Goal: Check status: Check status

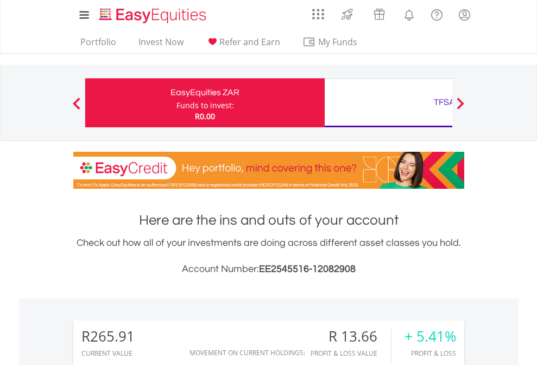
scroll to position [104, 171]
click at [177, 103] on div "Funds to invest:" at bounding box center [206, 105] width 58 height 11
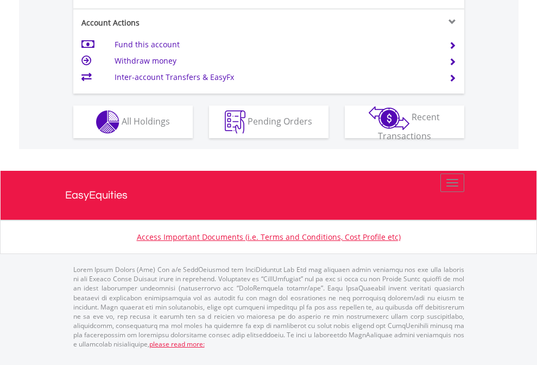
scroll to position [1064, 0]
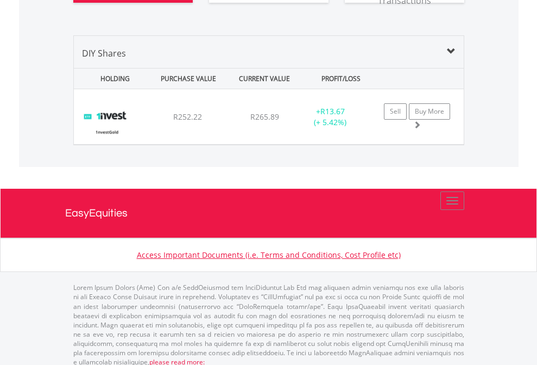
scroll to position [1230, 0]
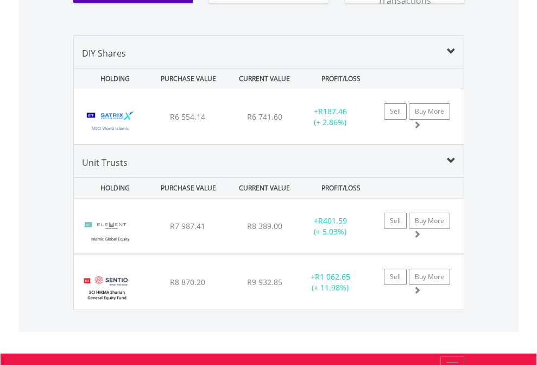
scroll to position [1252, 0]
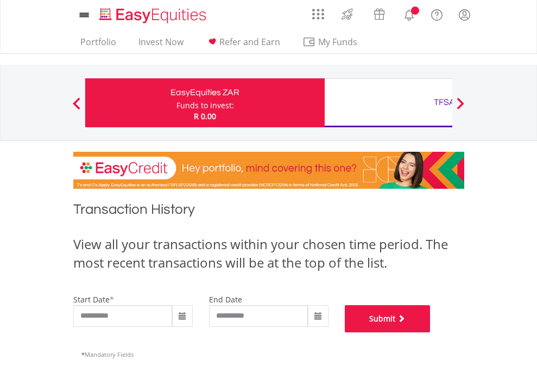
click at [431, 332] on button "Submit" at bounding box center [388, 318] width 86 height 27
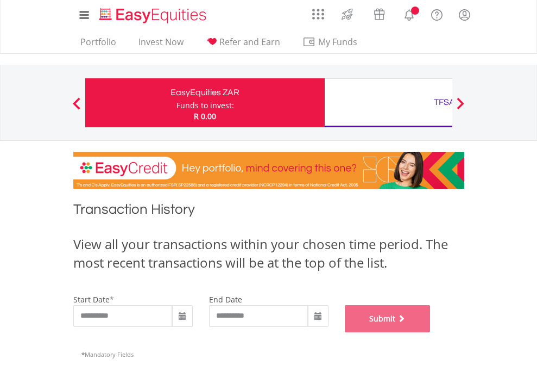
scroll to position [441, 0]
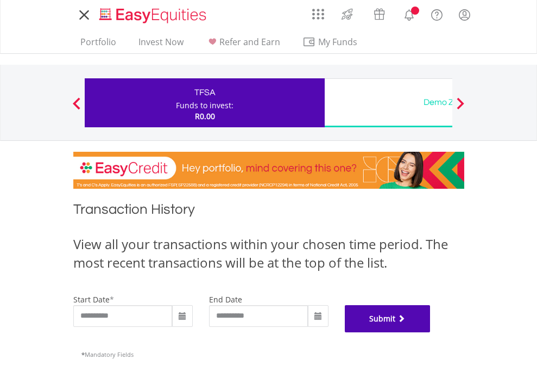
click at [431, 332] on button "Submit" at bounding box center [388, 318] width 86 height 27
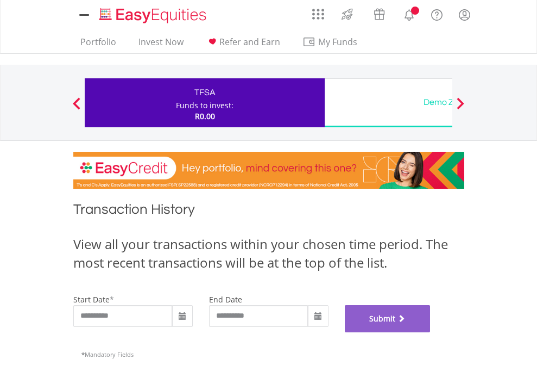
scroll to position [441, 0]
